Goal: Information Seeking & Learning: Find contact information

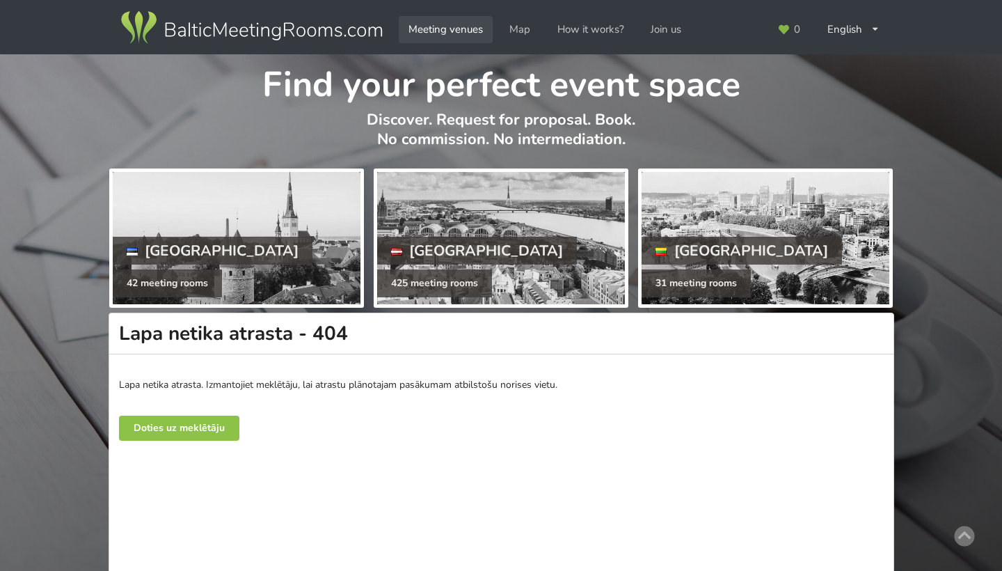
click at [434, 24] on link "Meeting venues" at bounding box center [446, 29] width 94 height 27
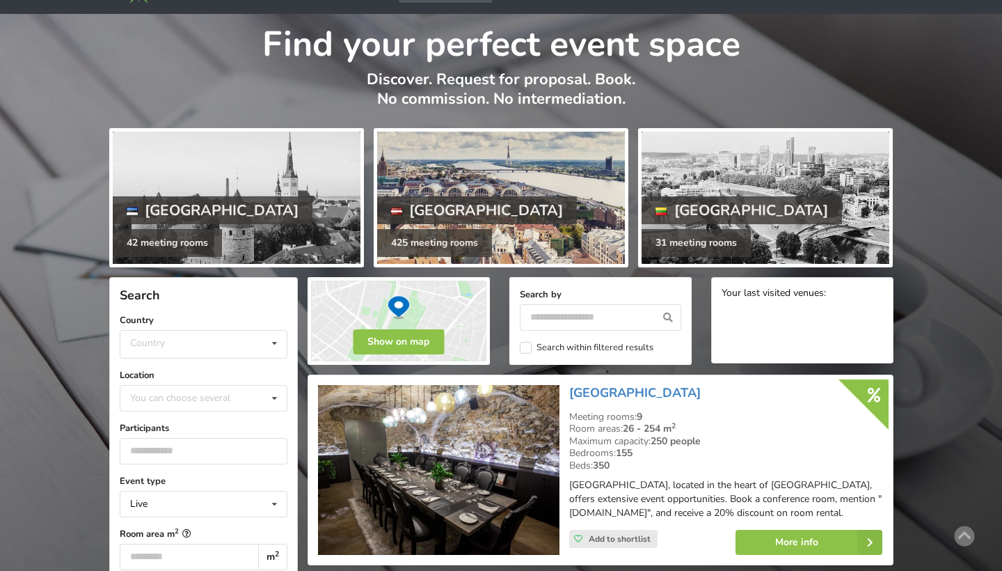
scroll to position [85, 0]
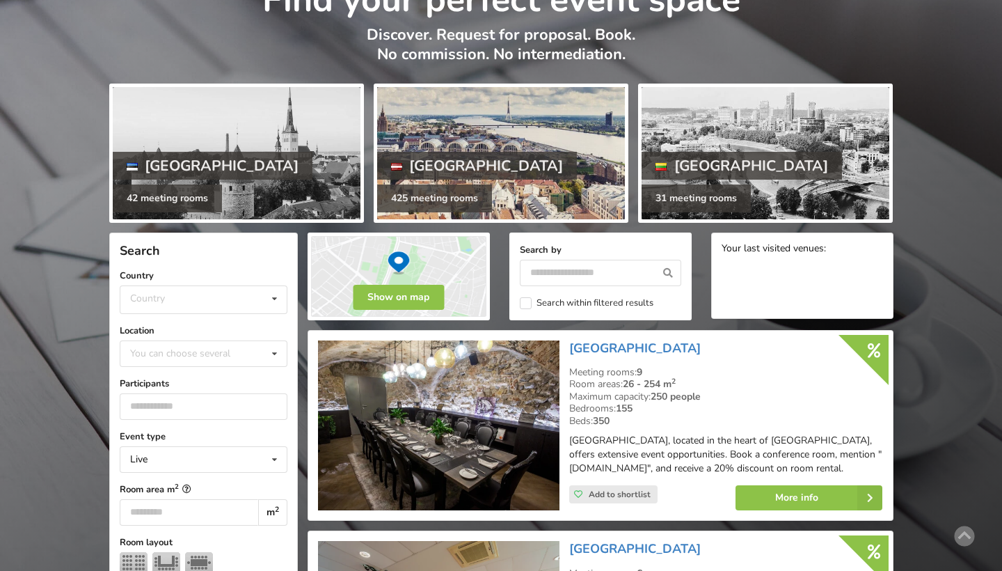
click at [509, 162] on div at bounding box center [501, 153] width 248 height 132
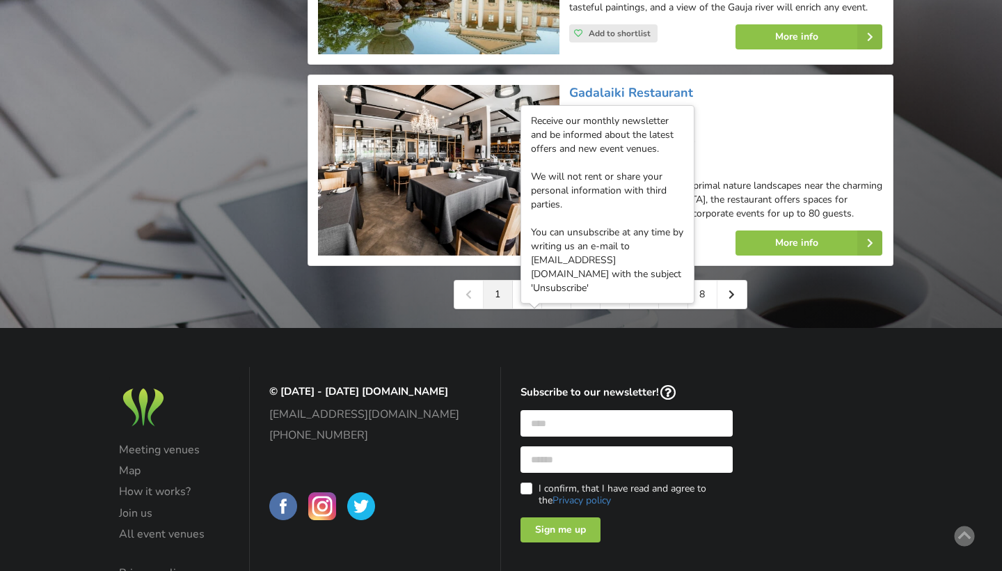
scroll to position [3227, 0]
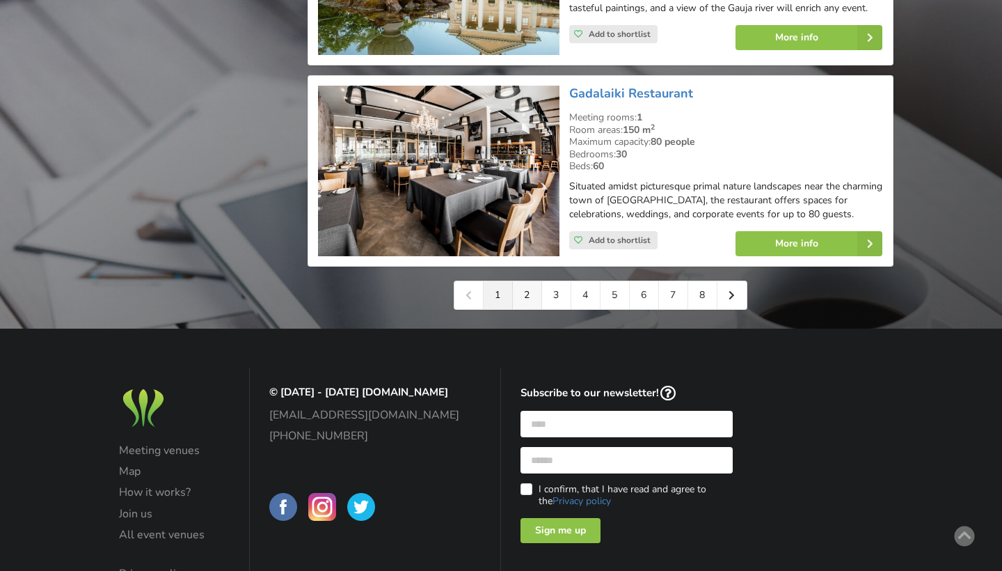
click at [520, 281] on link "2" at bounding box center [527, 295] width 29 height 28
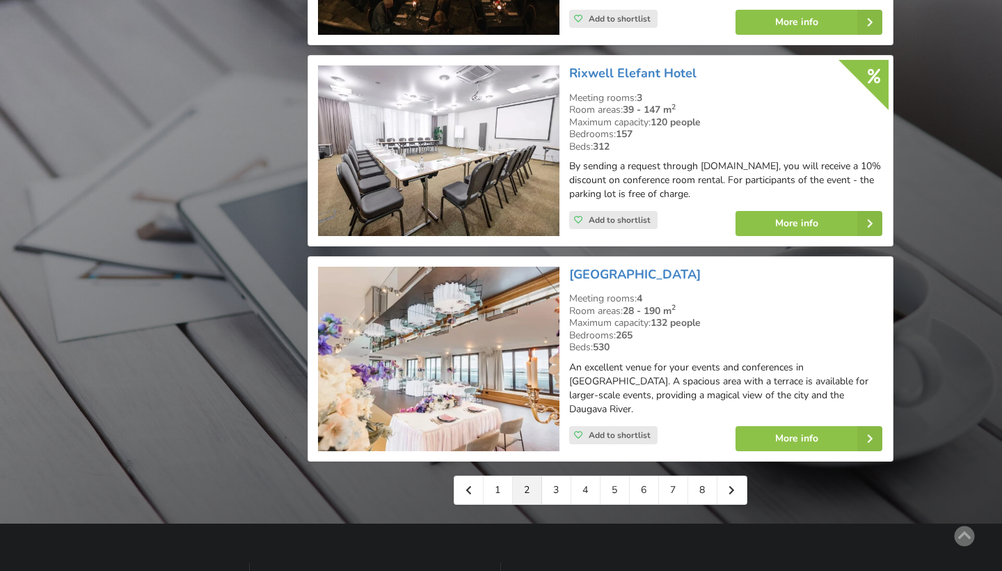
scroll to position [3102, 0]
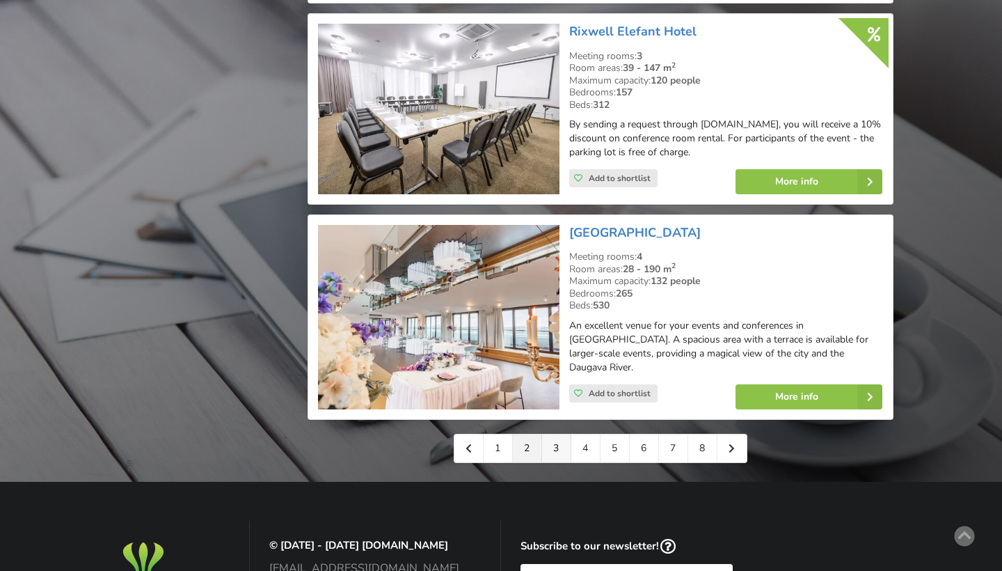
click at [558, 434] on link "3" at bounding box center [556, 448] width 29 height 28
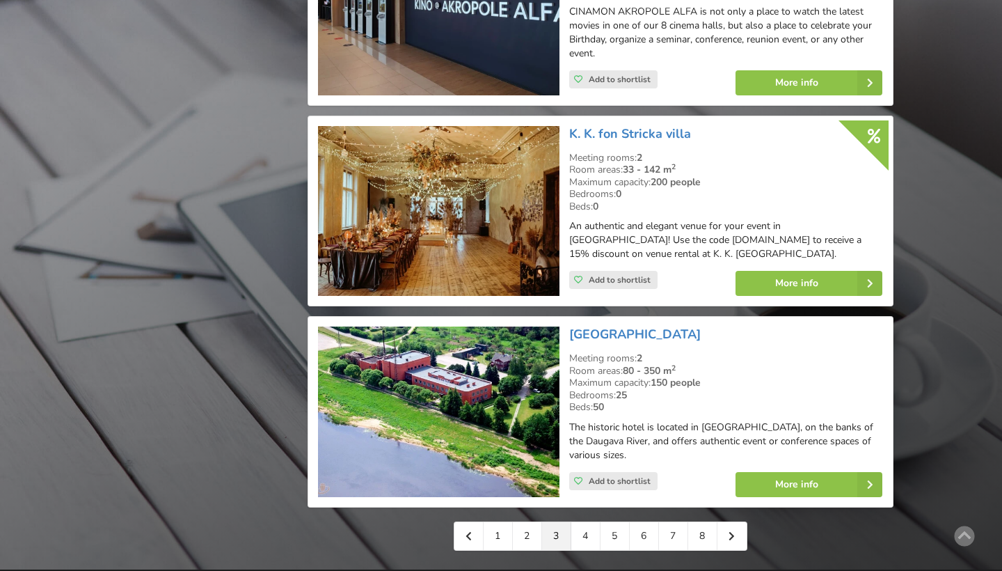
scroll to position [3030, 0]
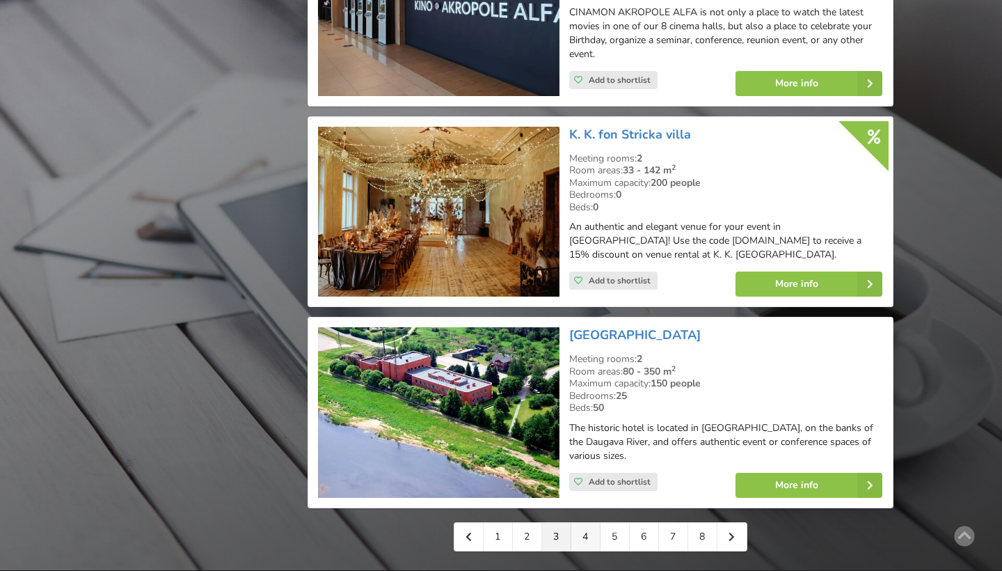
click at [576, 523] on link "4" at bounding box center [585, 537] width 29 height 28
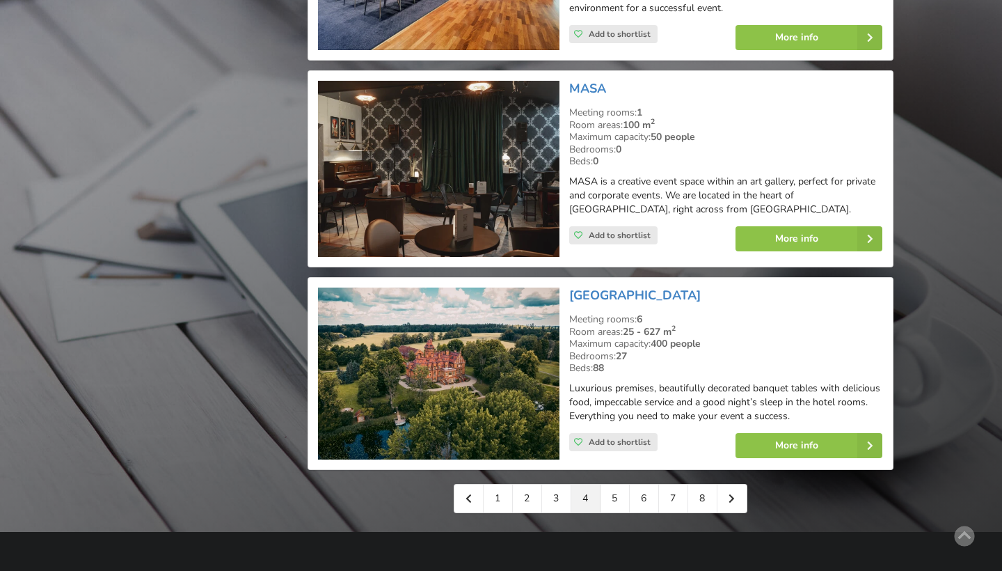
scroll to position [3032, 0]
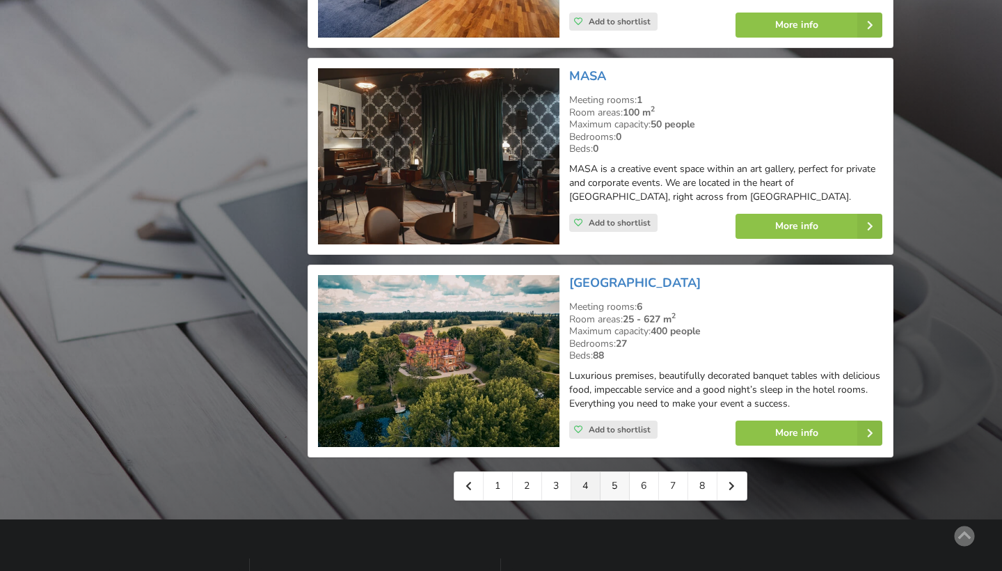
click at [615, 472] on link "5" at bounding box center [615, 486] width 29 height 28
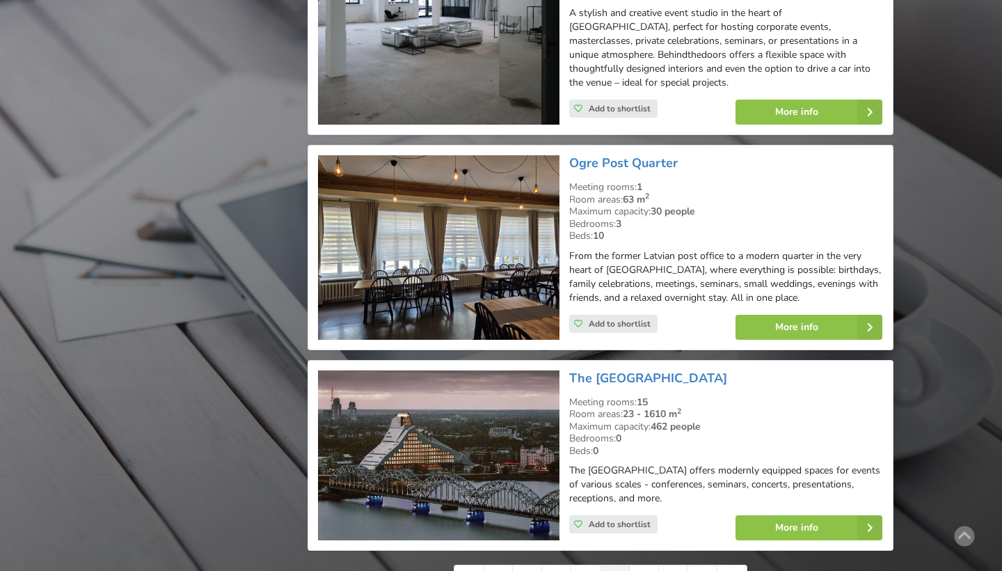
scroll to position [2985, 0]
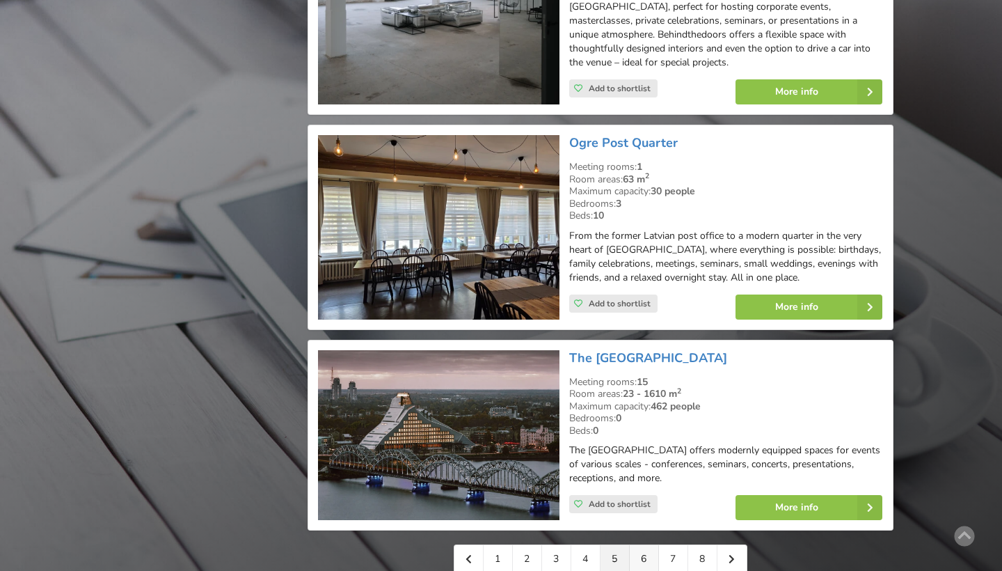
click at [644, 545] on link "6" at bounding box center [644, 559] width 29 height 28
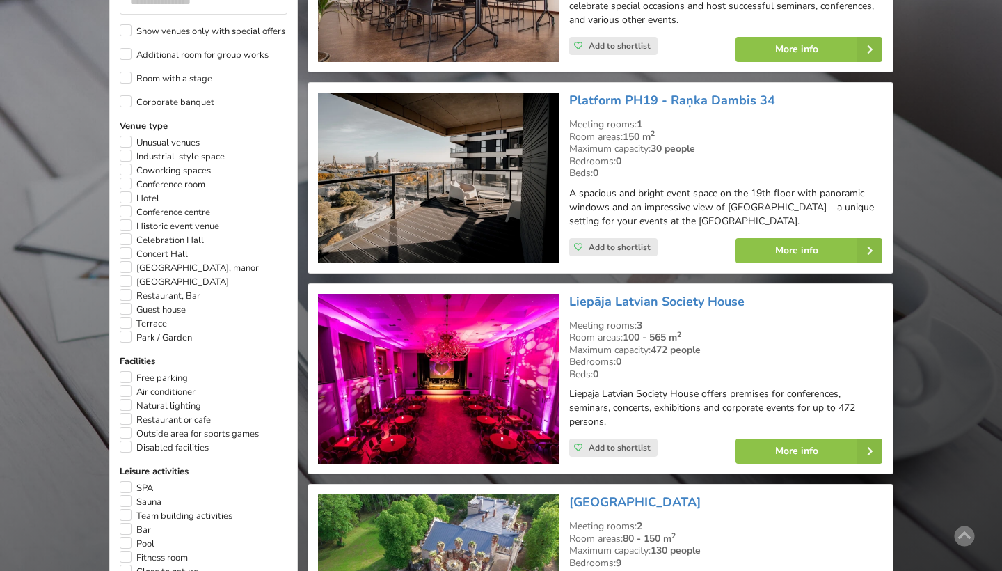
scroll to position [722, 0]
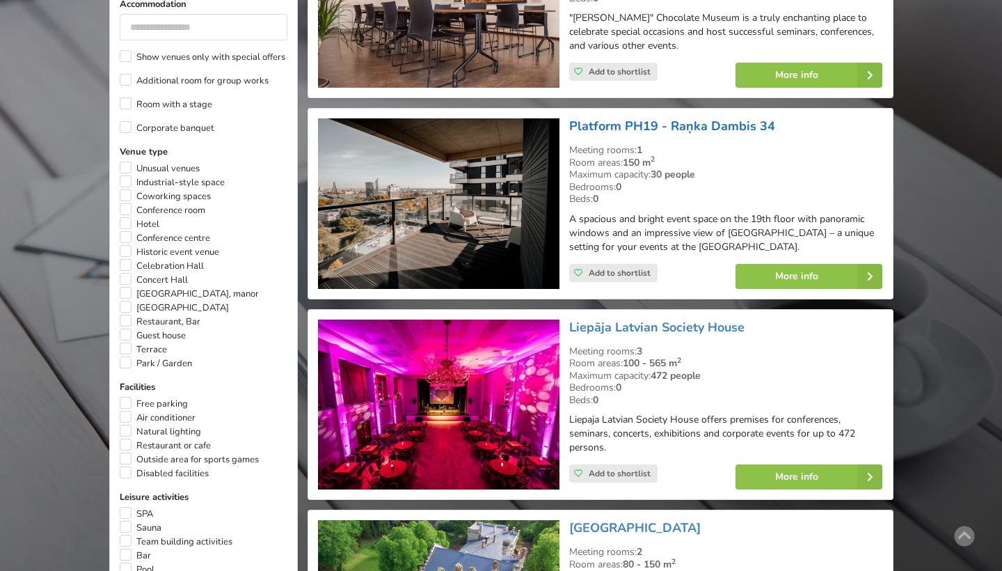
click at [642, 118] on link "Platform PH19 - Raņka Dambis 34" at bounding box center [672, 126] width 206 height 17
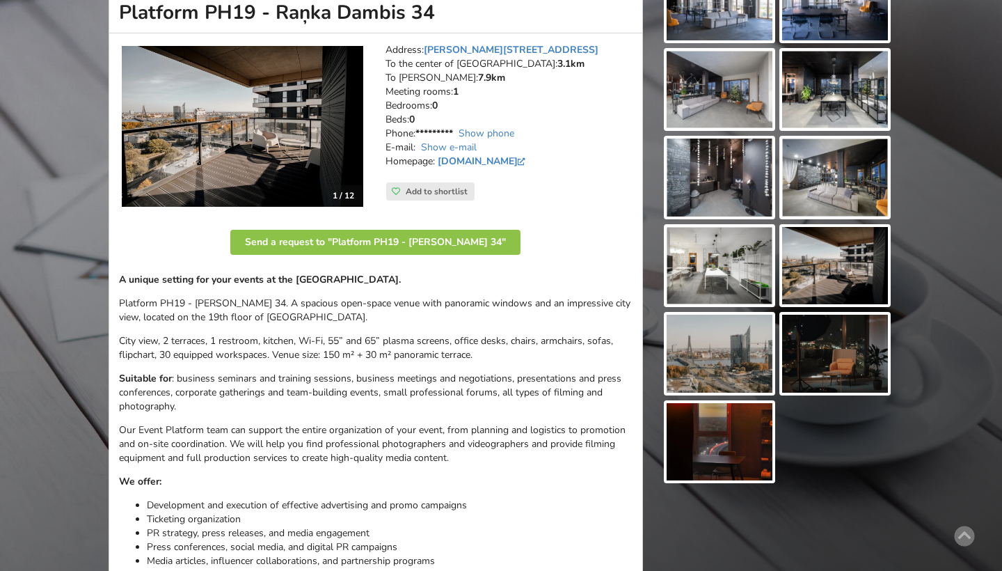
scroll to position [207, 0]
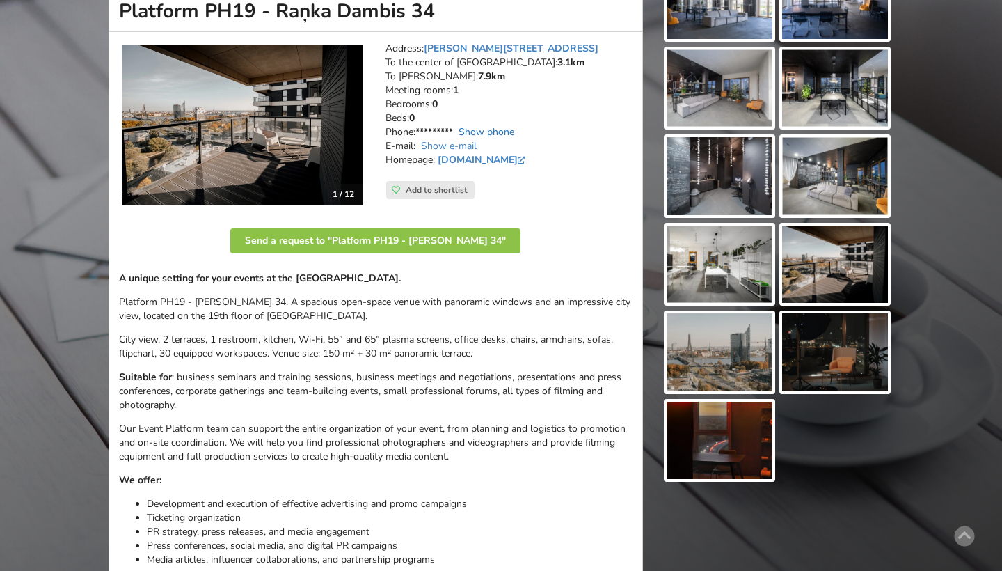
click at [482, 125] on link "Show phone" at bounding box center [487, 131] width 56 height 13
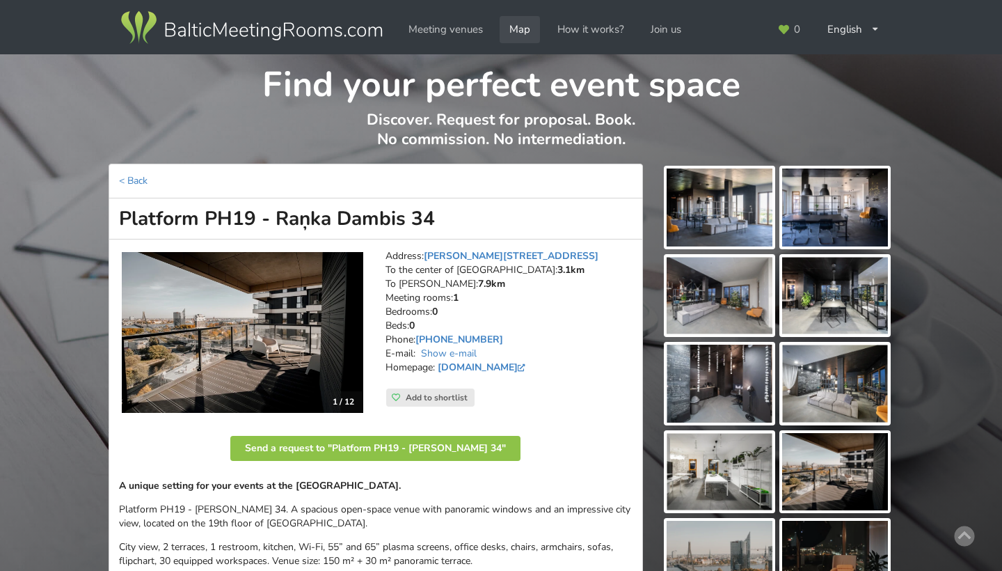
scroll to position [0, 0]
drag, startPoint x: 417, startPoint y: 335, endPoint x: 491, endPoint y: 335, distance: 73.8
click at [491, 335] on address "Address: Raņka Dambis 34, Riga To the center of Riga: 3.1km To RIX: 7.9km Meeti…" at bounding box center [509, 318] width 247 height 139
copy address "+371 28632545"
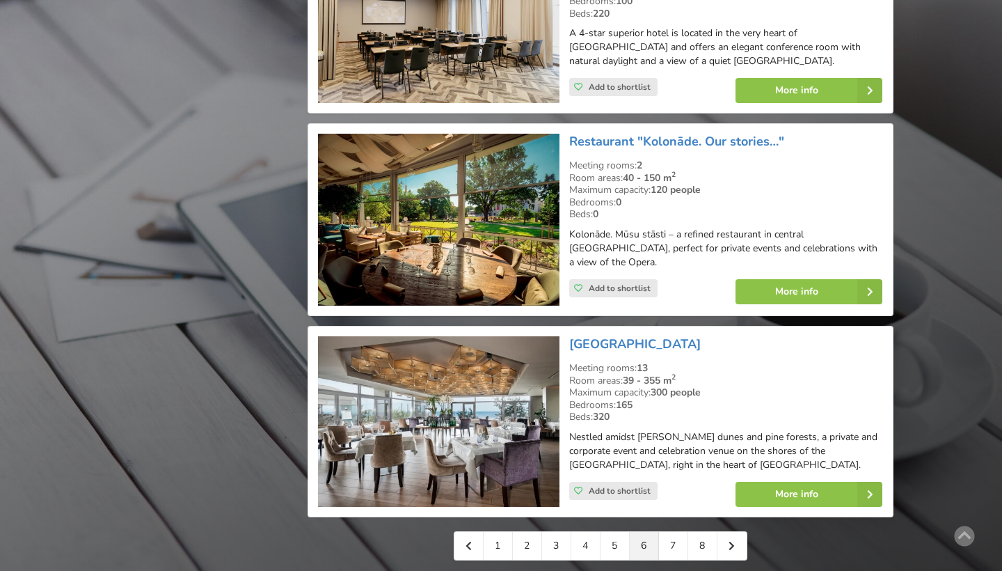
scroll to position [3037, 0]
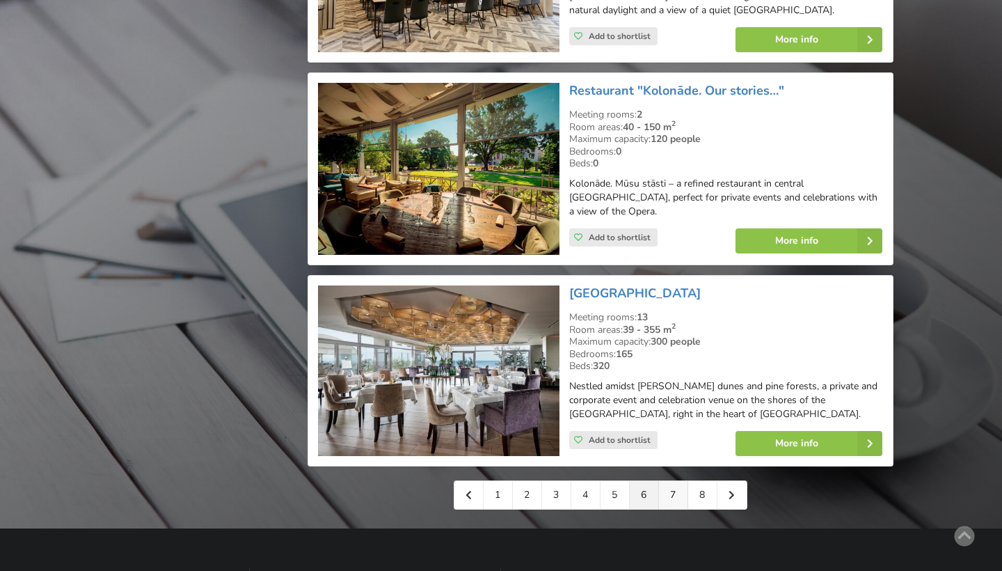
click at [674, 481] on link "7" at bounding box center [673, 495] width 29 height 28
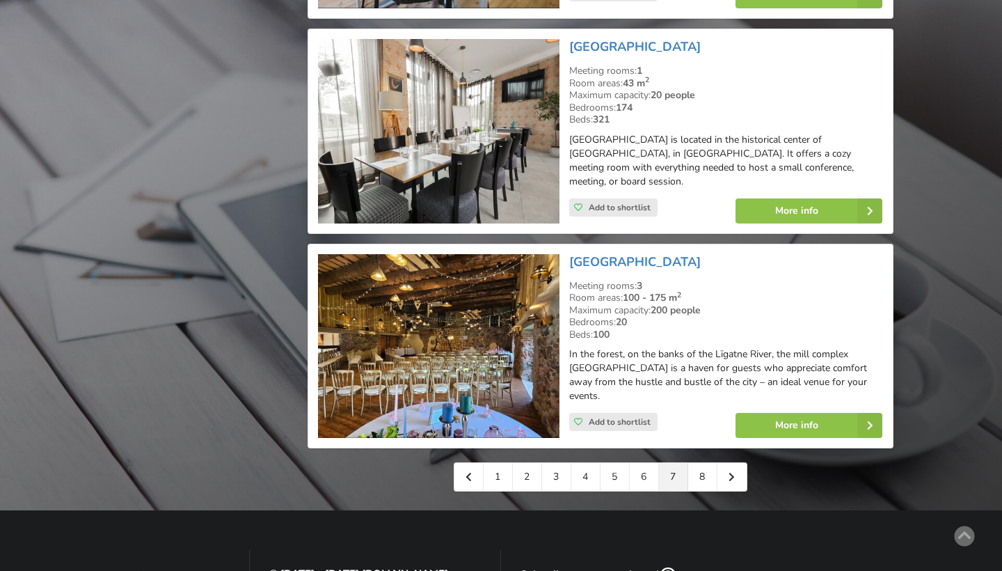
scroll to position [3069, 0]
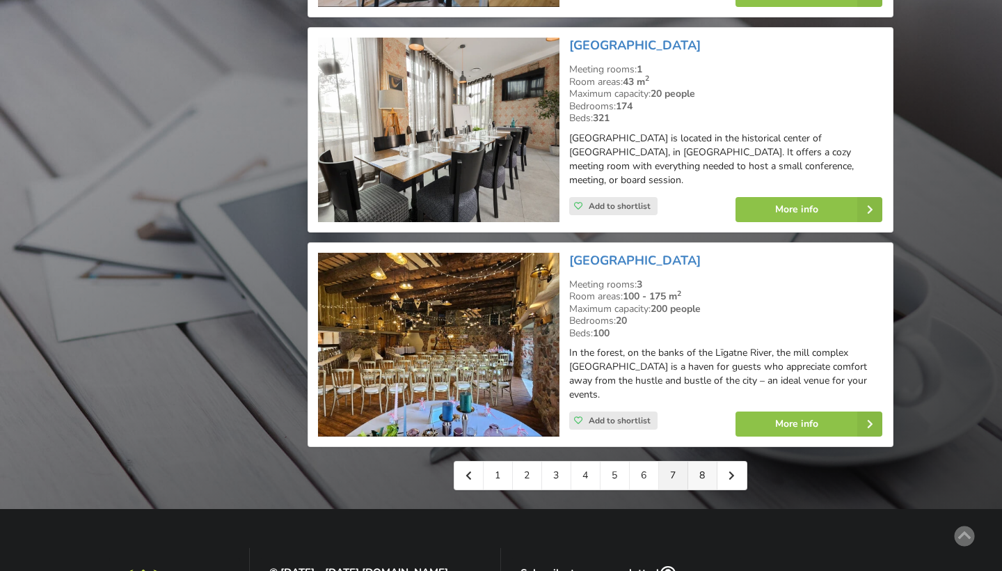
click at [706, 461] on link "8" at bounding box center [702, 475] width 29 height 28
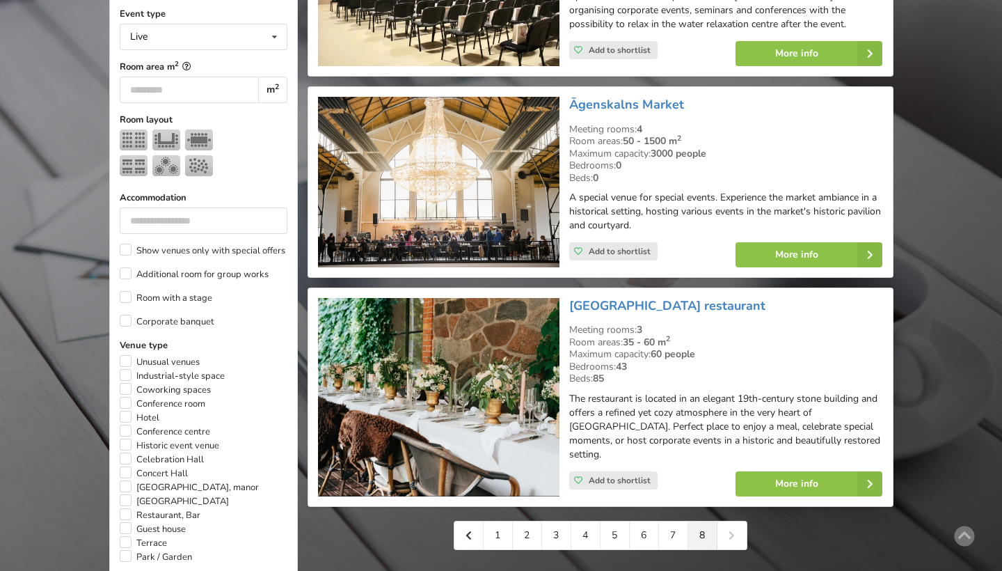
scroll to position [541, 0]
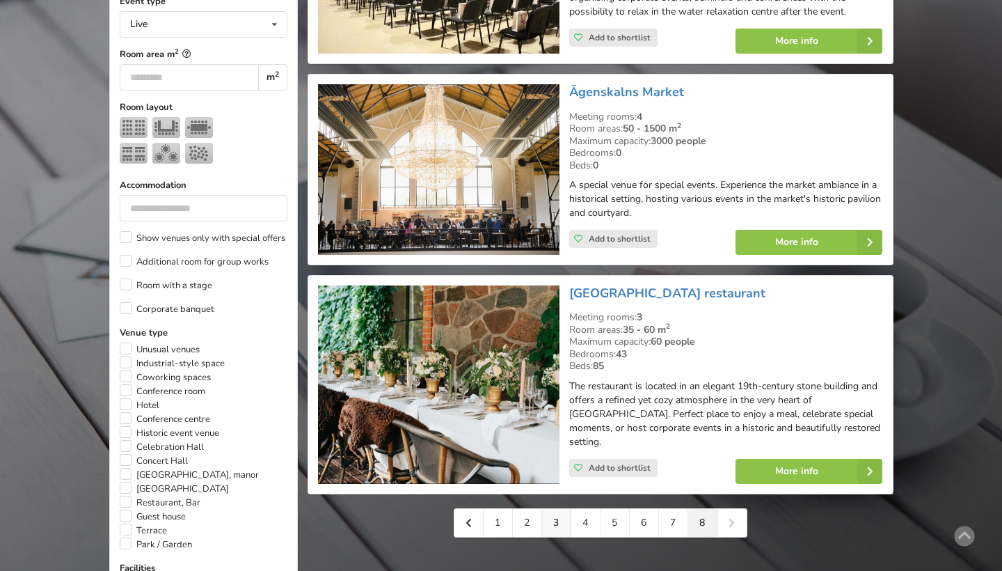
click at [559, 509] on link "3" at bounding box center [556, 523] width 29 height 28
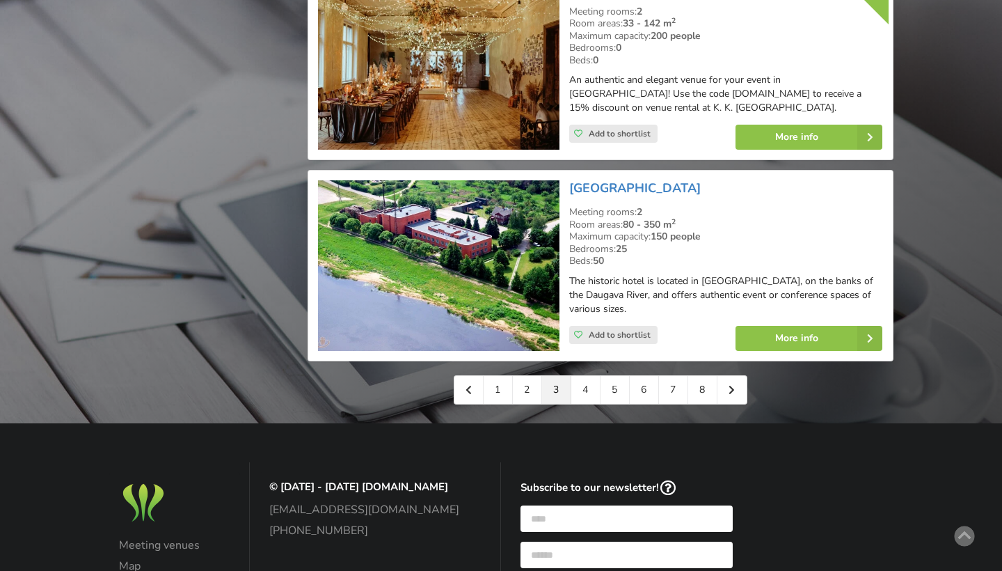
scroll to position [3186, 0]
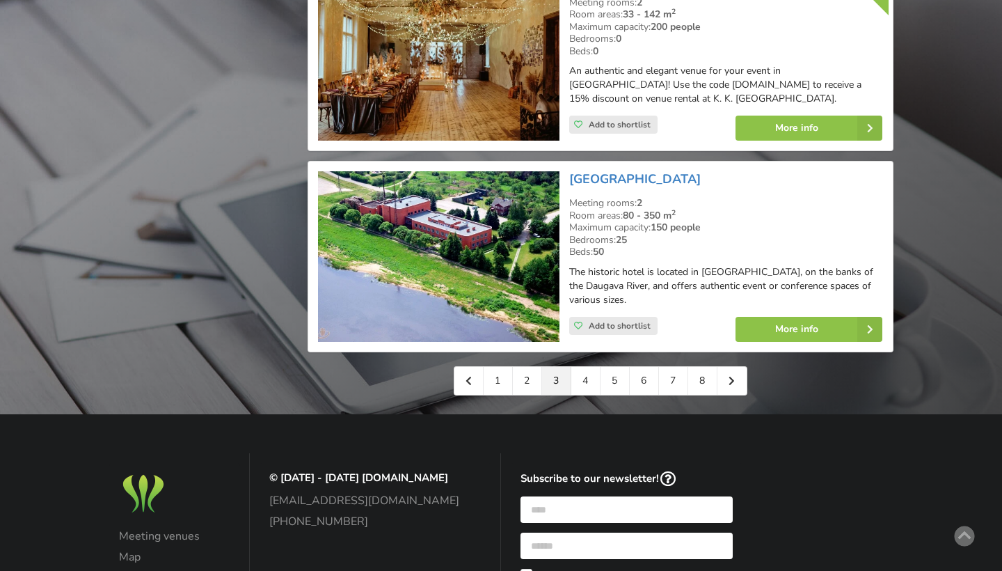
click at [582, 367] on link "4" at bounding box center [585, 381] width 29 height 28
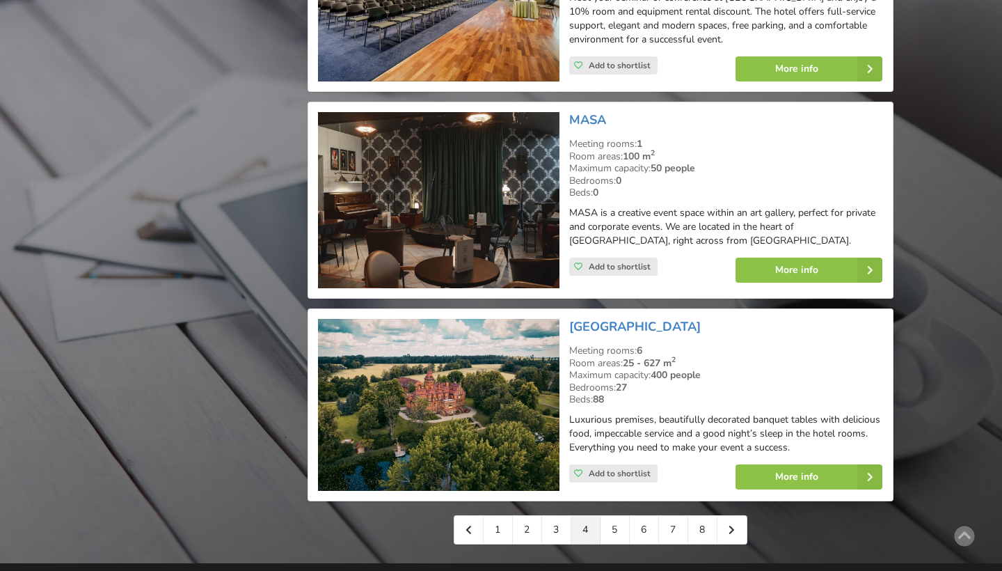
scroll to position [3166, 0]
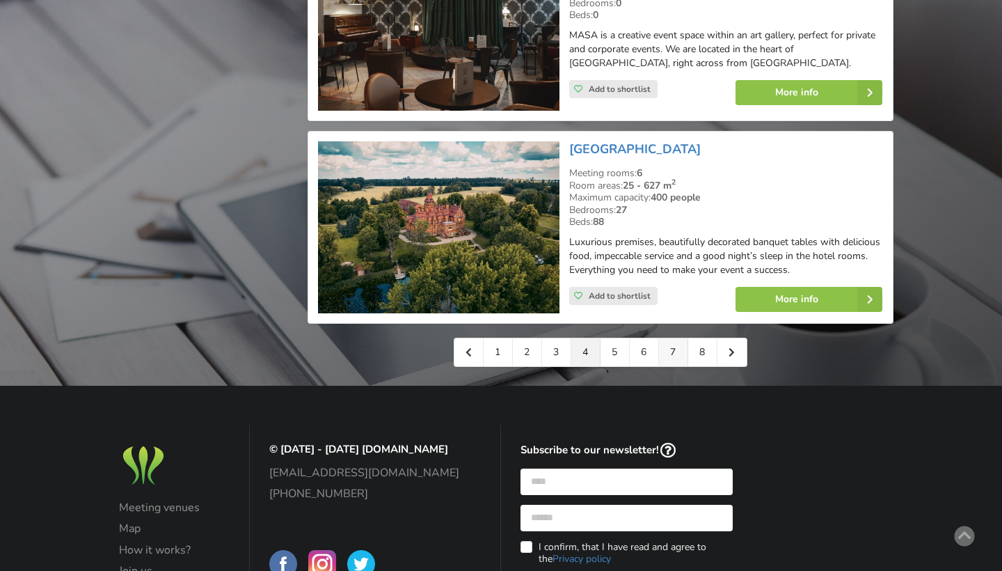
click at [663, 338] on link "7" at bounding box center [673, 352] width 29 height 28
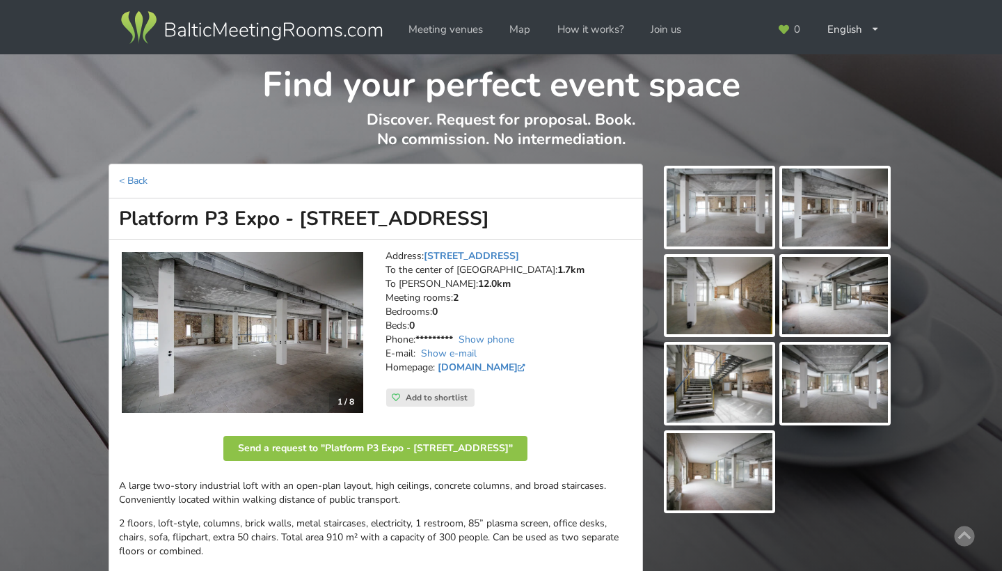
click at [494, 326] on address "Address: [STREET_ADDRESS] To the center of [GEOGRAPHIC_DATA]: 1.7km To [GEOGRAP…" at bounding box center [509, 318] width 247 height 139
click at [489, 333] on link "Show phone" at bounding box center [487, 339] width 56 height 13
click at [446, 361] on link "www.facebook.com" at bounding box center [483, 367] width 91 height 13
click at [455, 347] on link "Show e-mail" at bounding box center [449, 353] width 56 height 13
drag, startPoint x: 418, startPoint y: 332, endPoint x: 457, endPoint y: 332, distance: 38.3
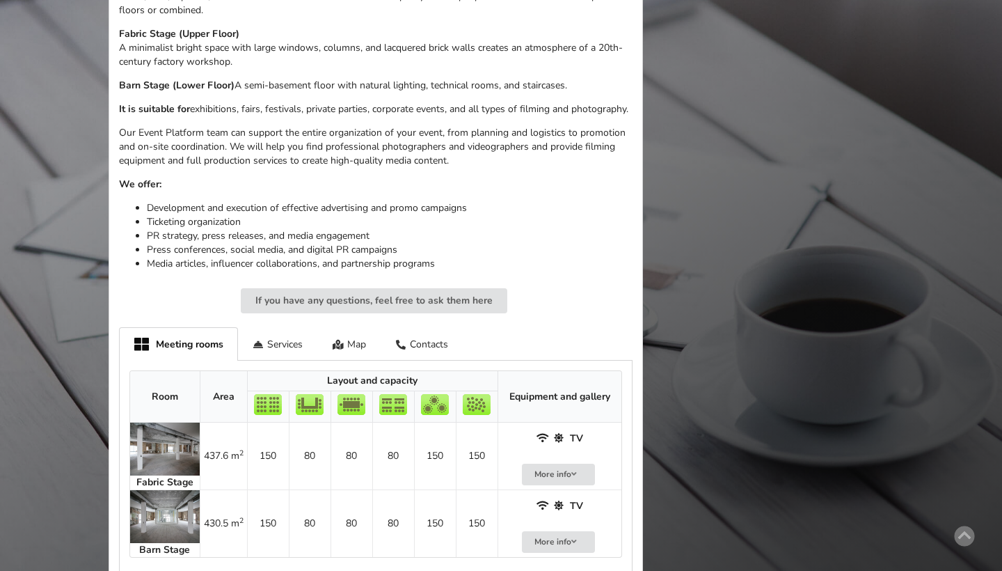
scroll to position [544, 0]
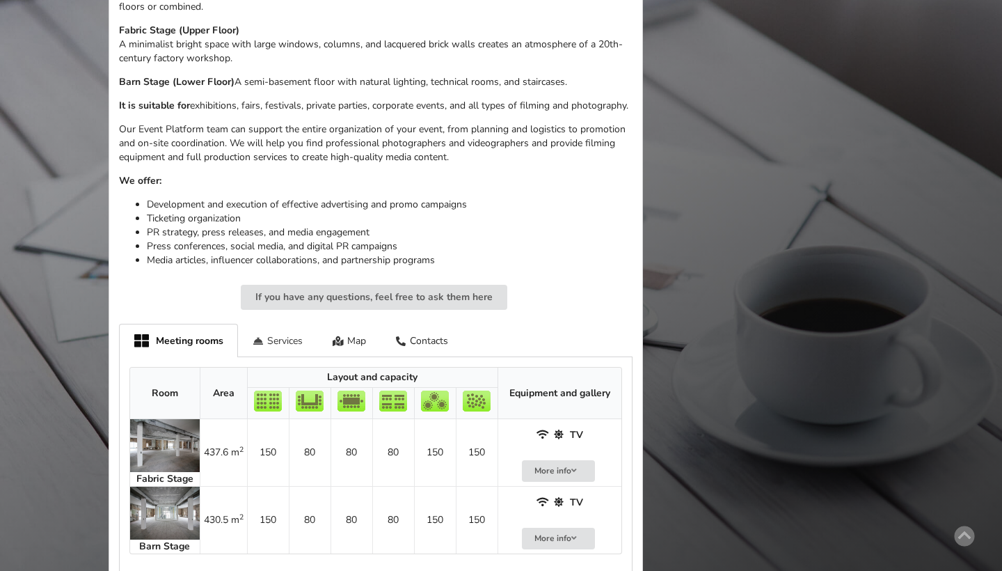
click at [295, 339] on div "Services" at bounding box center [278, 340] width 80 height 33
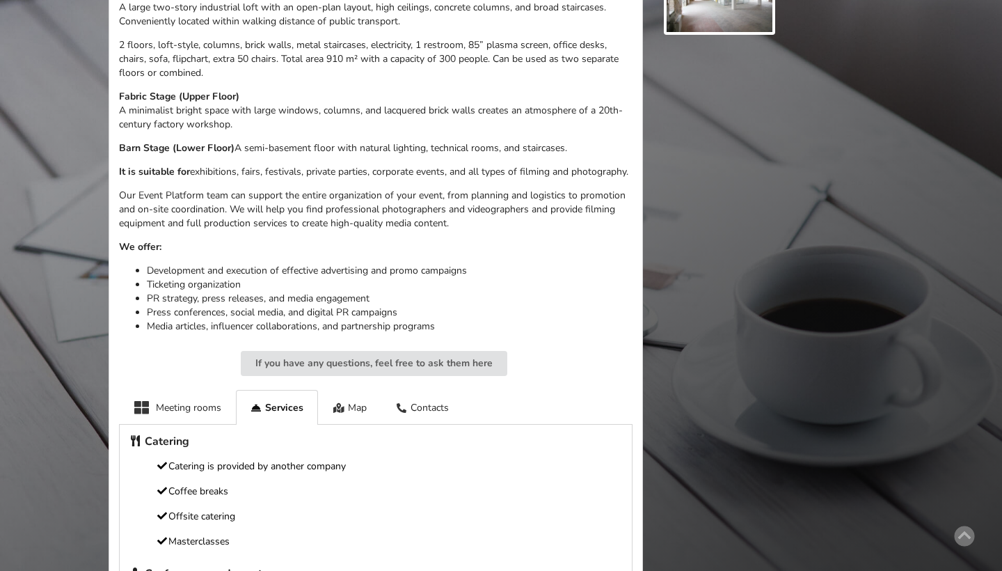
scroll to position [502, 0]
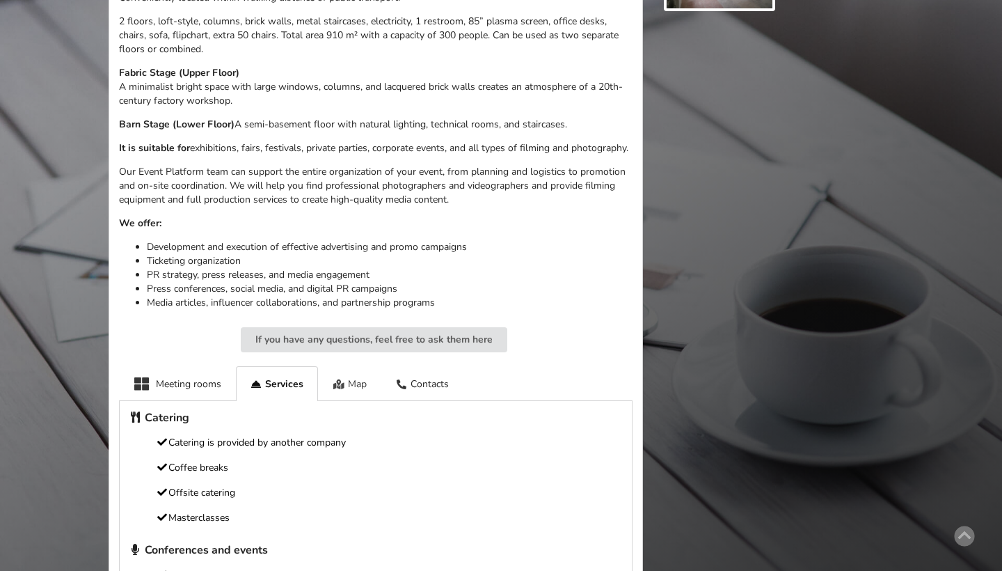
click at [361, 387] on div "Map" at bounding box center [349, 383] width 63 height 34
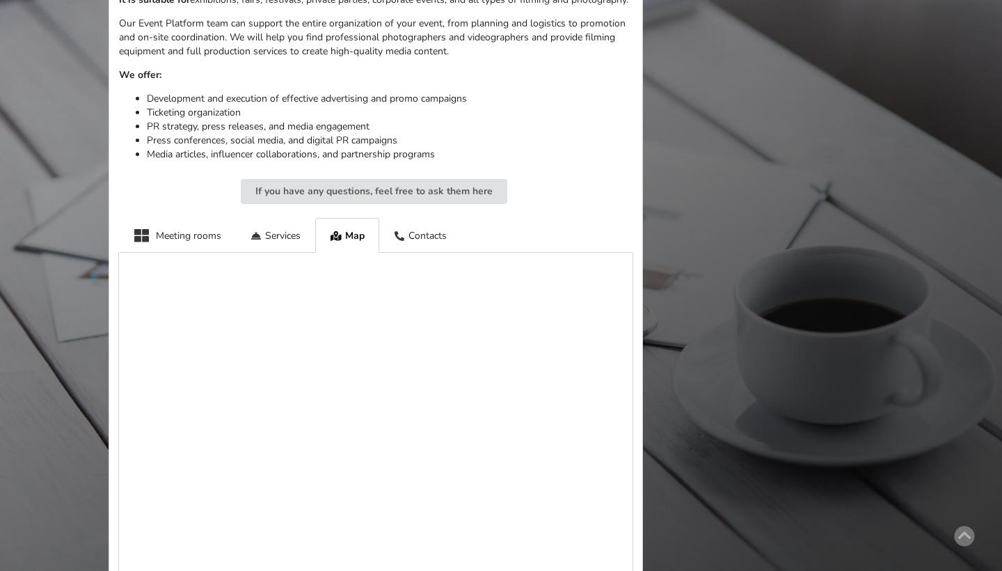
scroll to position [674, 0]
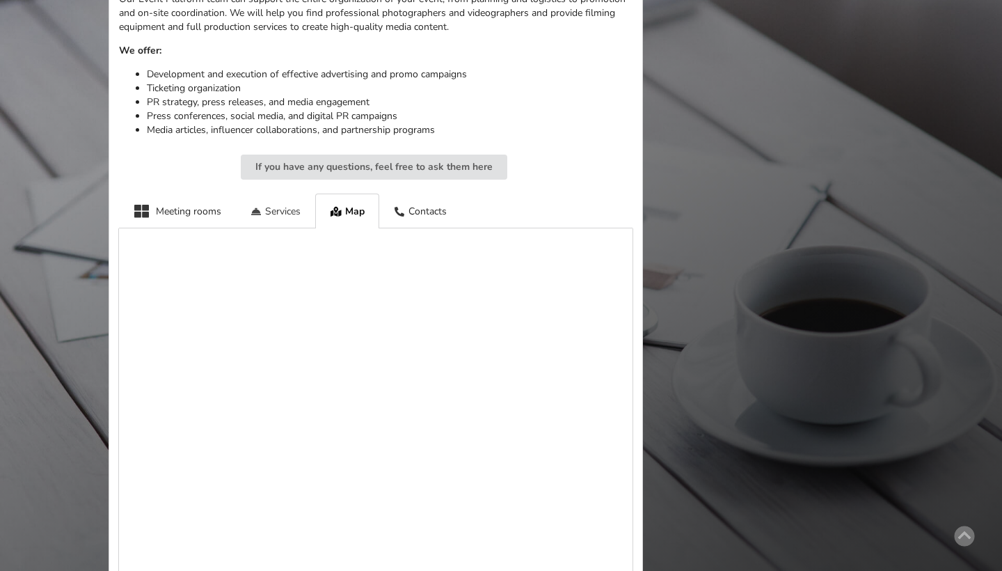
click at [273, 220] on div "Services" at bounding box center [276, 210] width 80 height 34
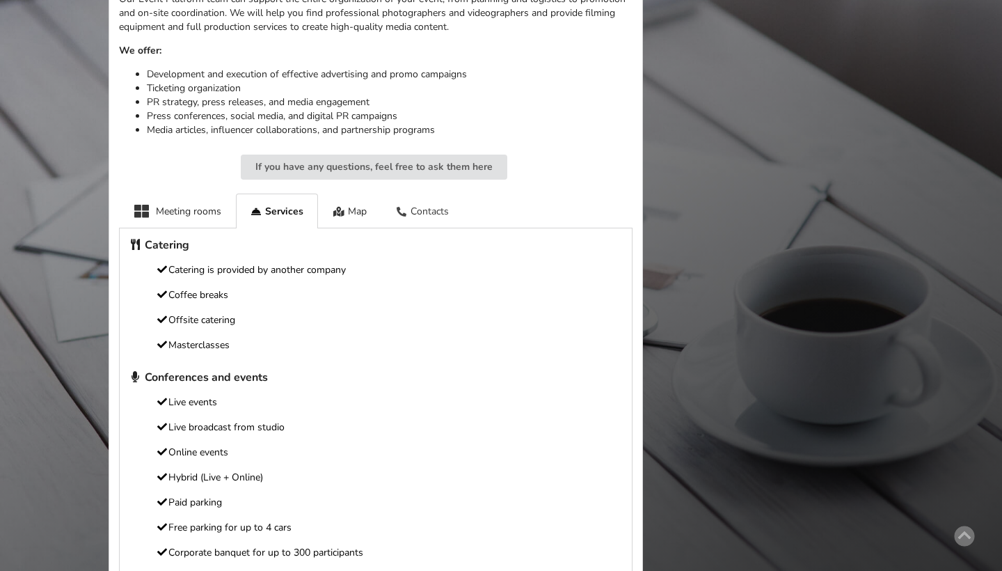
click at [420, 216] on div "Contacts" at bounding box center [422, 210] width 83 height 34
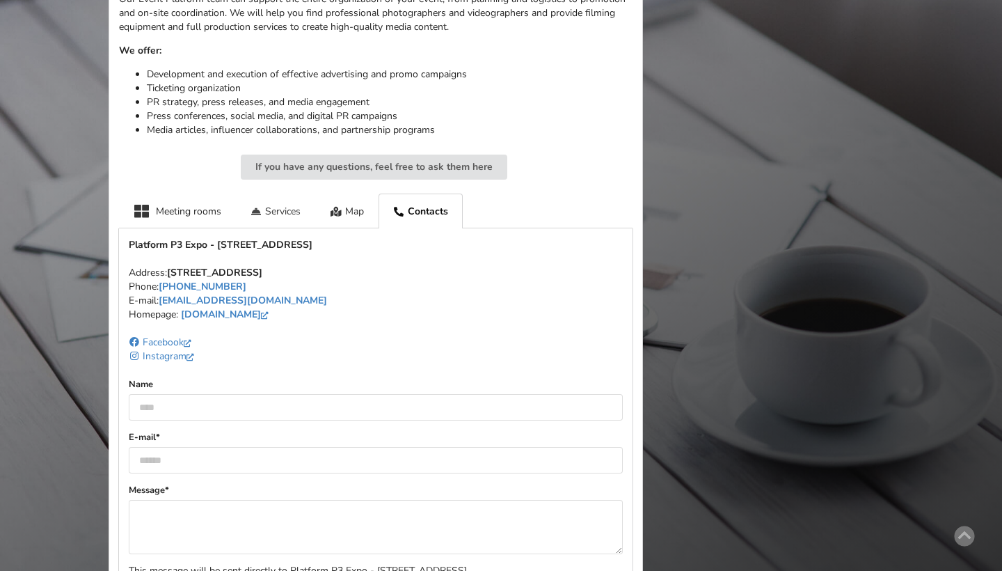
click at [272, 214] on div "Services" at bounding box center [276, 210] width 80 height 34
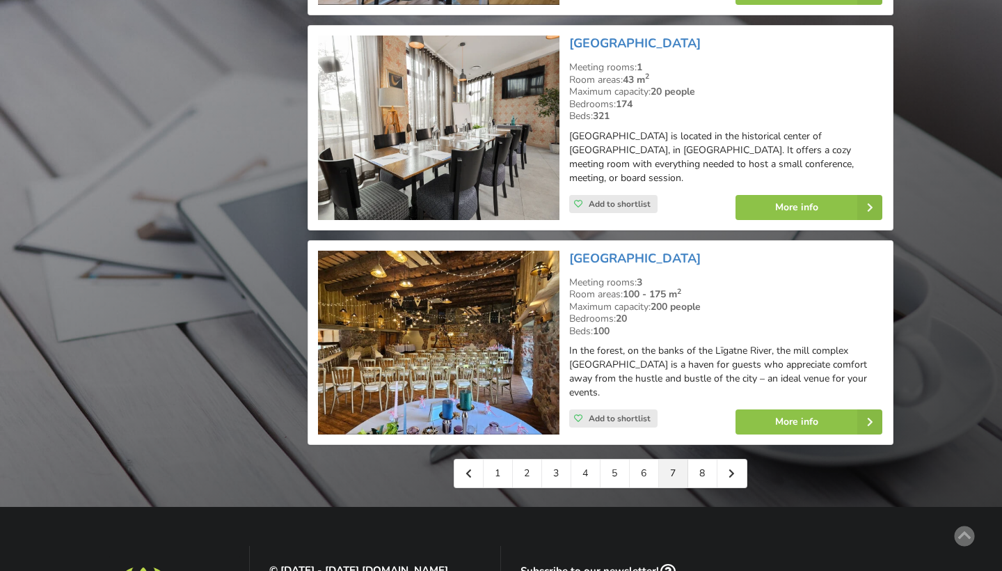
scroll to position [3077, 0]
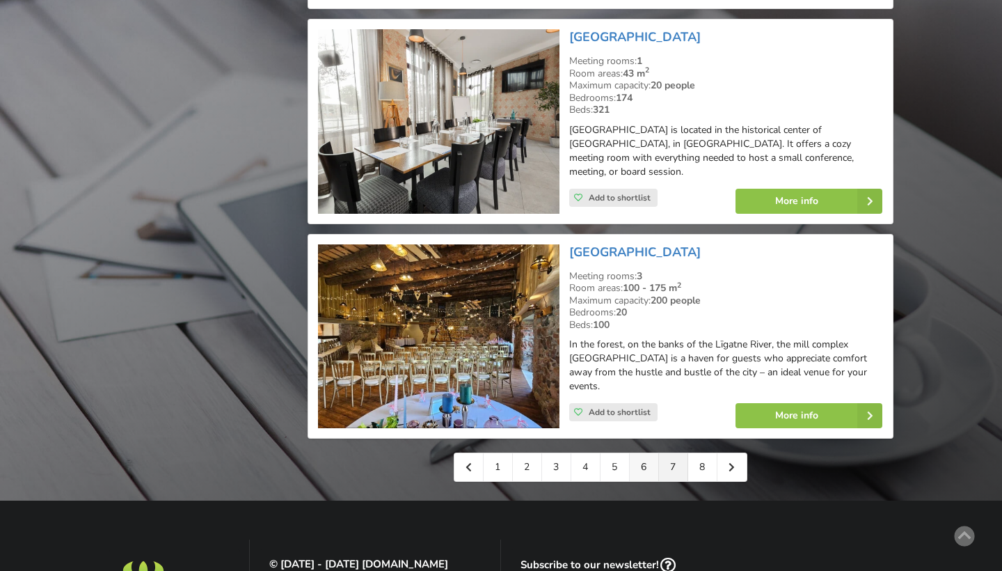
click at [642, 453] on link "6" at bounding box center [644, 467] width 29 height 28
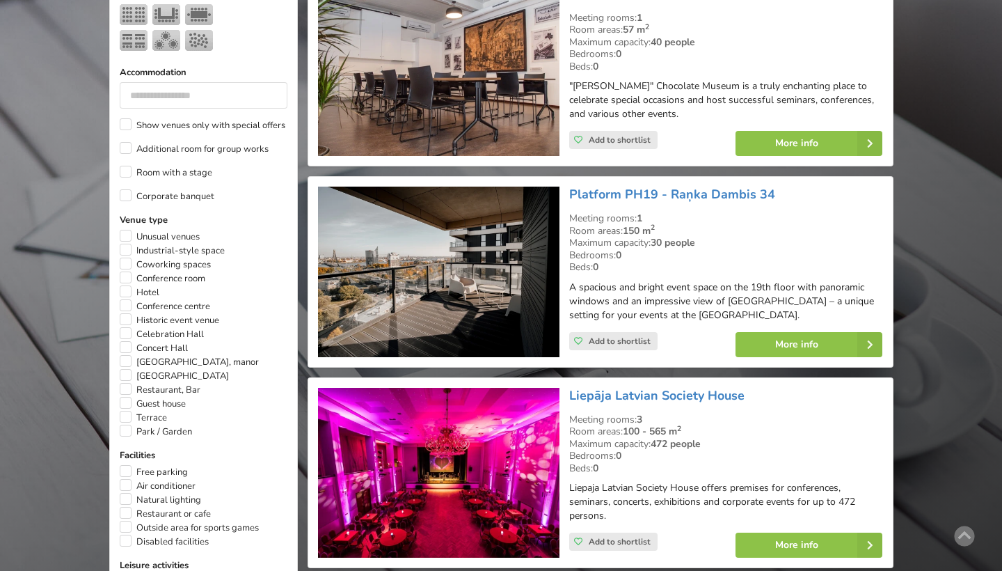
scroll to position [715, 0]
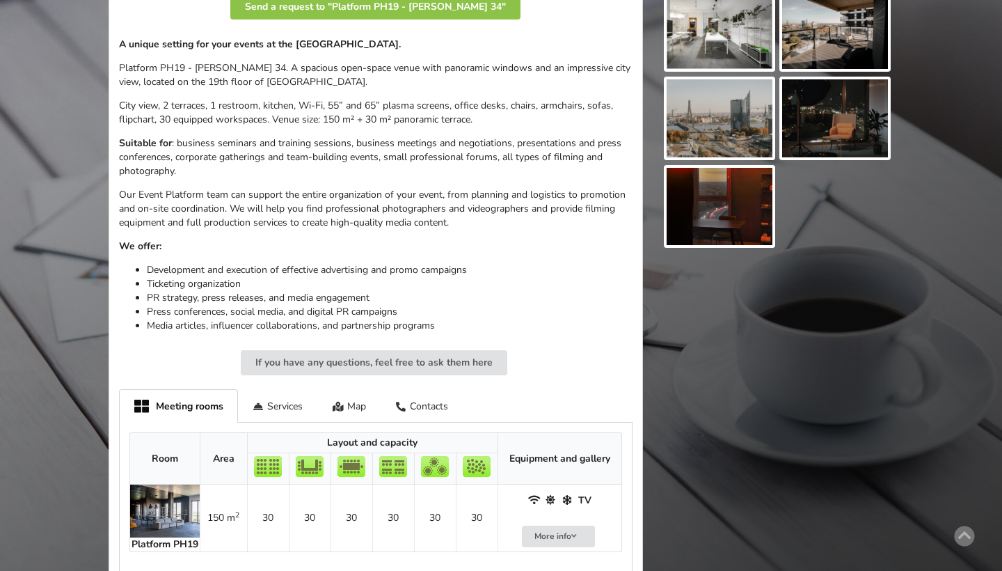
scroll to position [431, 0]
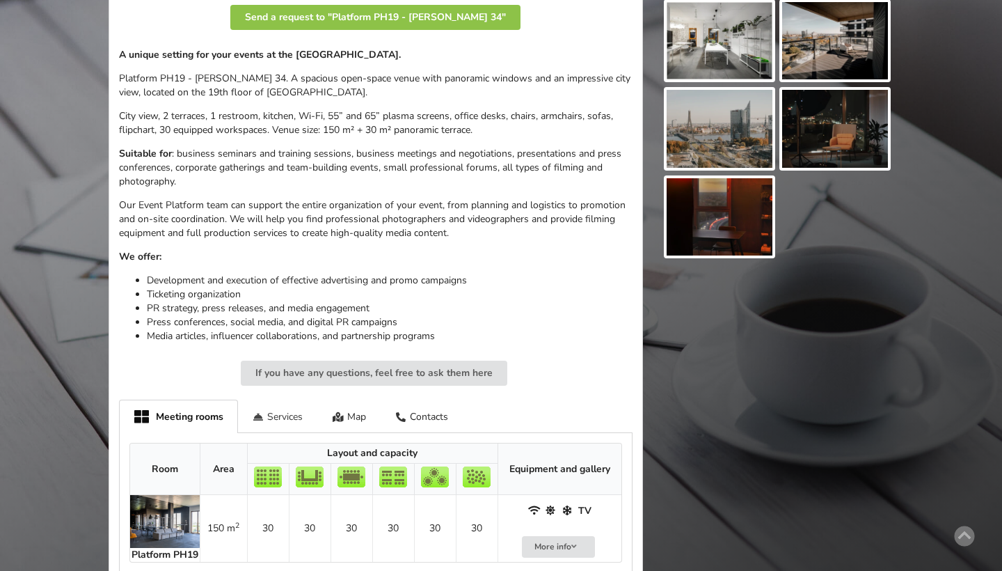
click at [295, 408] on div "Services" at bounding box center [278, 415] width 80 height 33
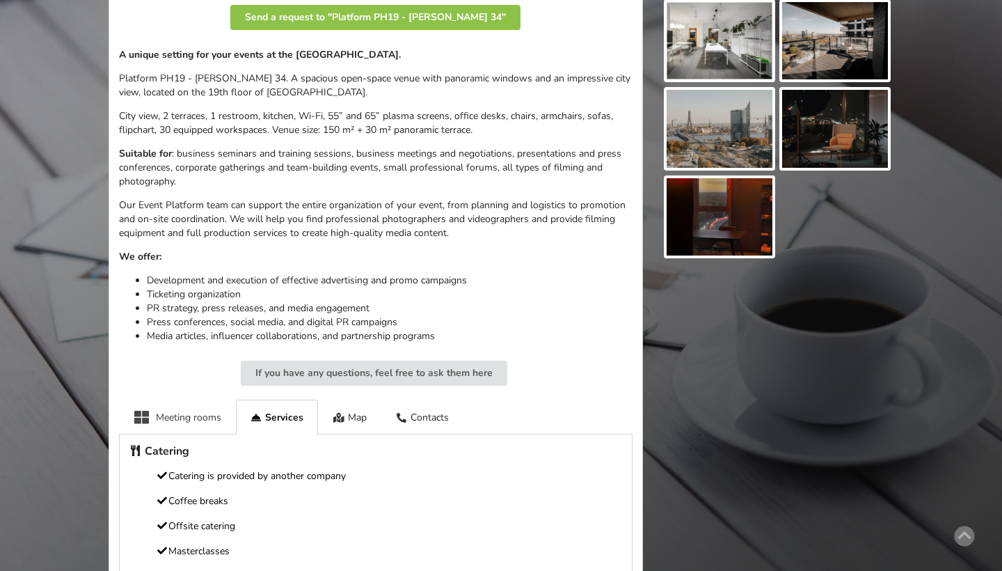
click at [209, 399] on div "Meeting rooms" at bounding box center [177, 416] width 117 height 34
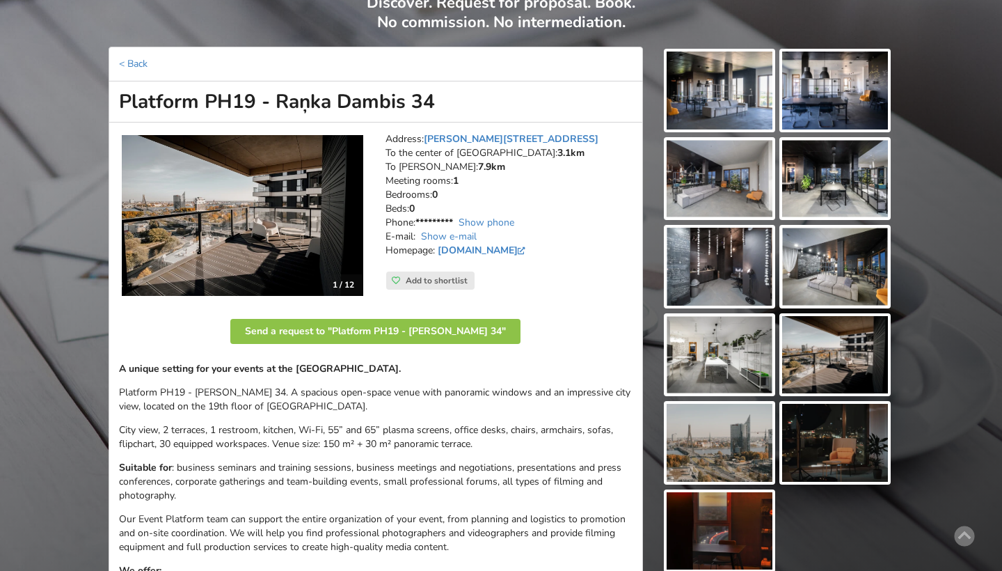
scroll to position [114, 0]
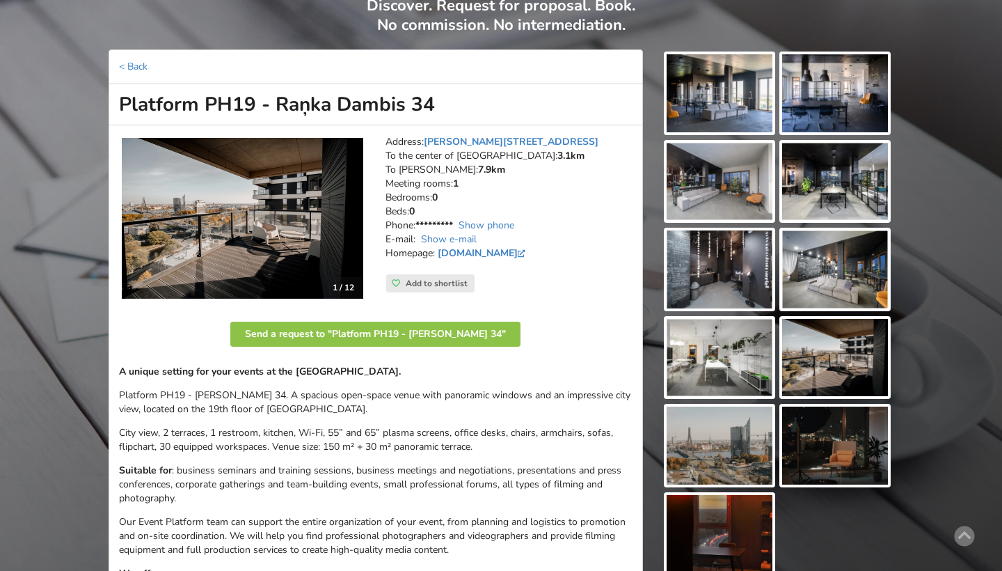
click at [297, 237] on img at bounding box center [243, 218] width 242 height 161
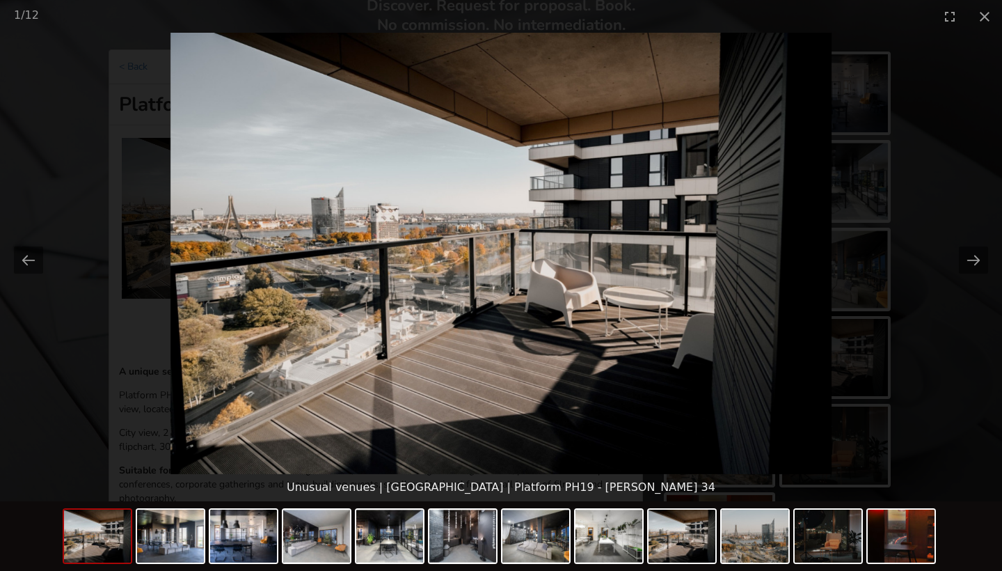
scroll to position [0, 0]
click at [825, 154] on picture at bounding box center [501, 253] width 1002 height 441
